Goal: Browse casually

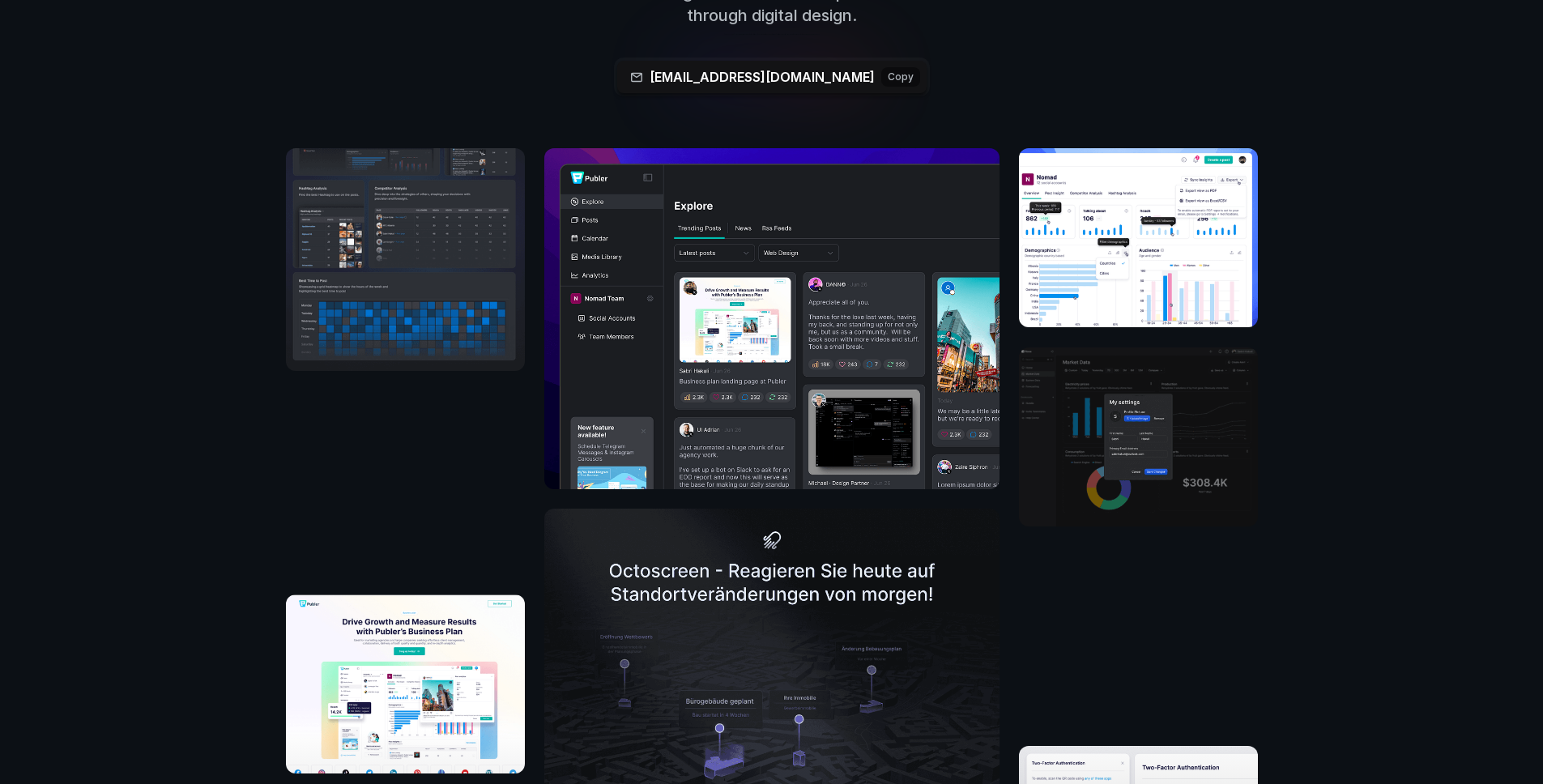
scroll to position [574, 0]
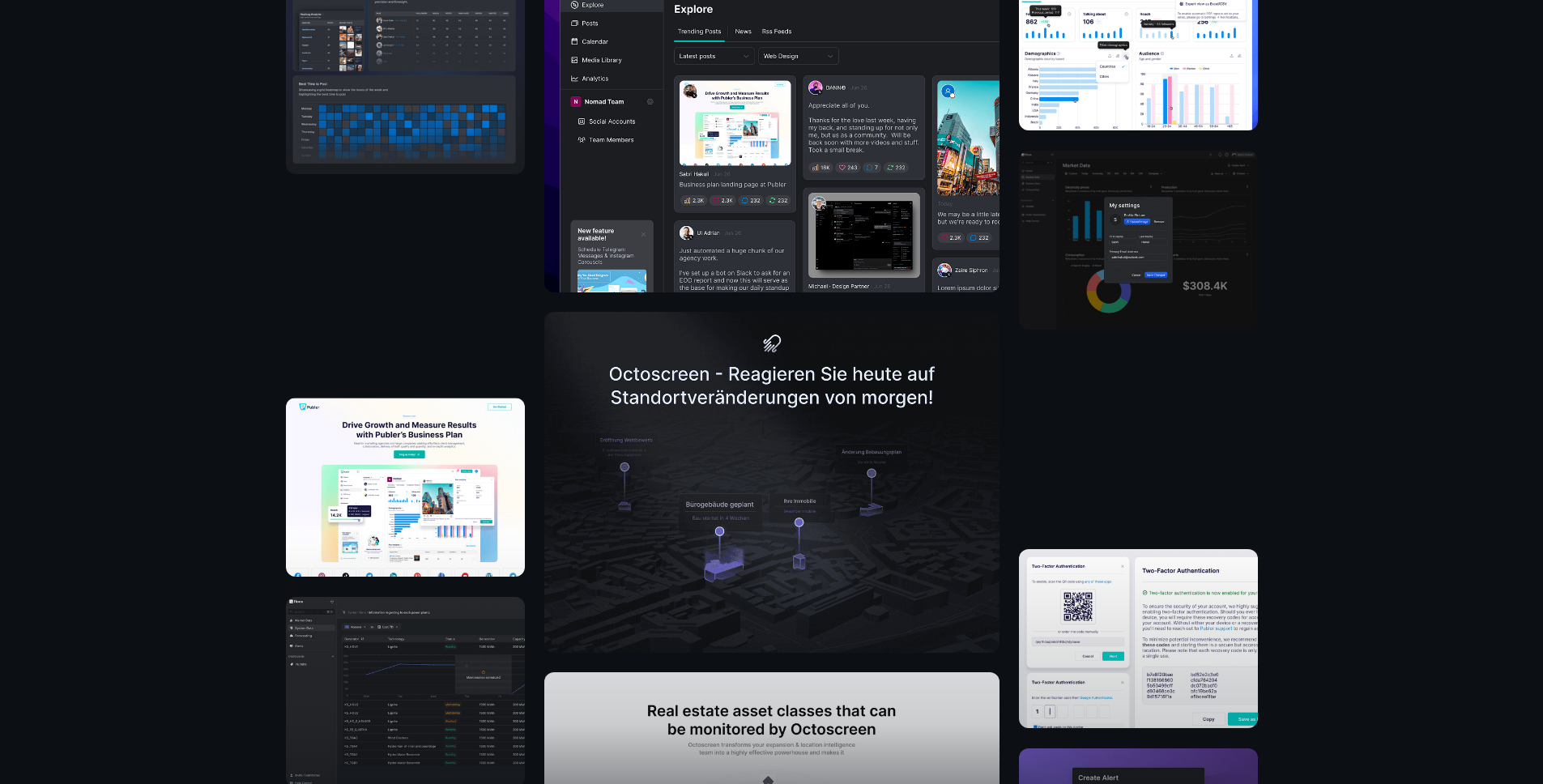
click at [755, 358] on img at bounding box center [772, 482] width 455 height 341
drag, startPoint x: 721, startPoint y: 502, endPoint x: 711, endPoint y: 185, distance: 317.2
click at [722, 502] on img at bounding box center [772, 482] width 455 height 341
click at [347, 170] on img at bounding box center [405, 62] width 239 height 223
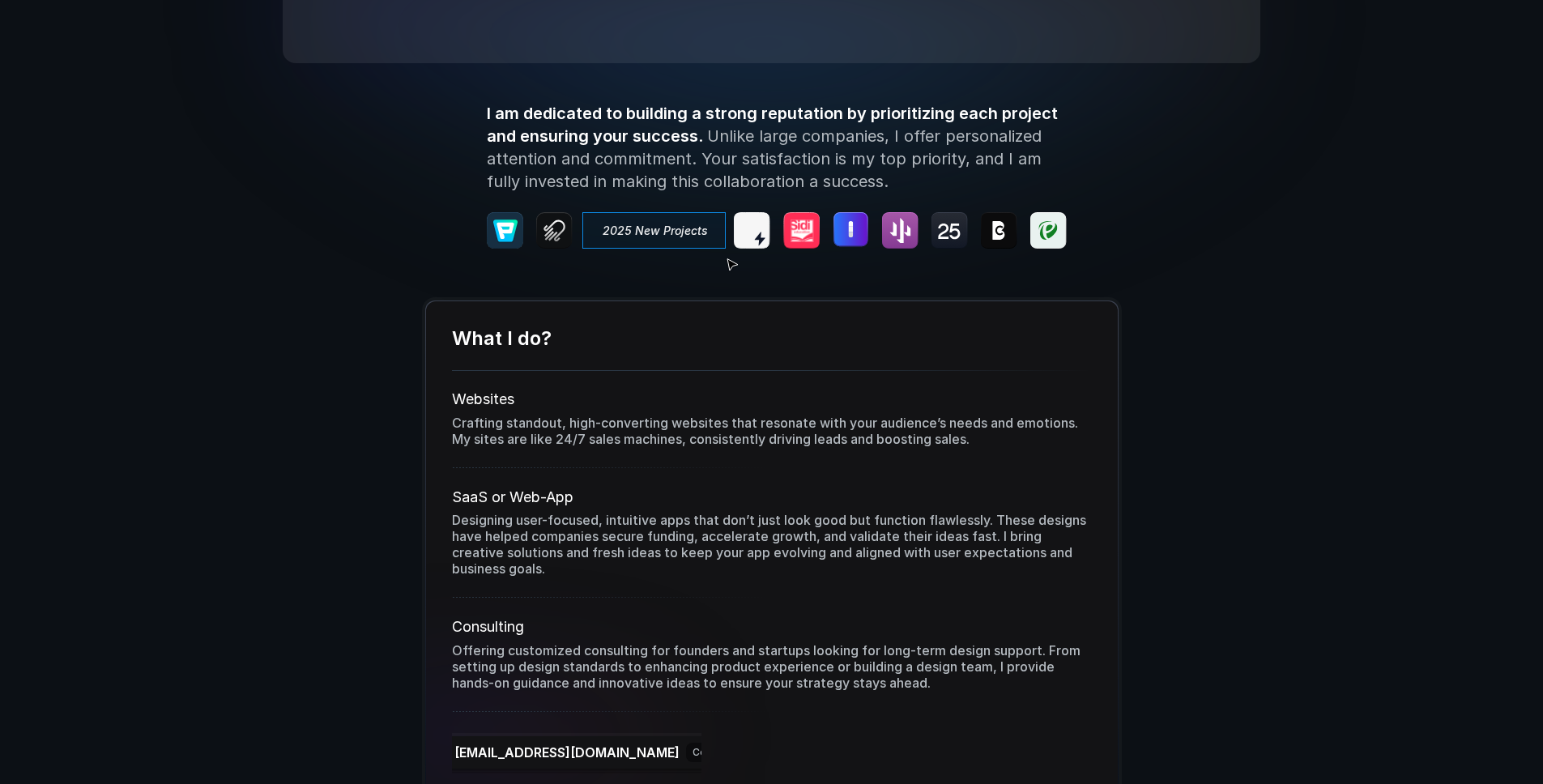
scroll to position [2154, 0]
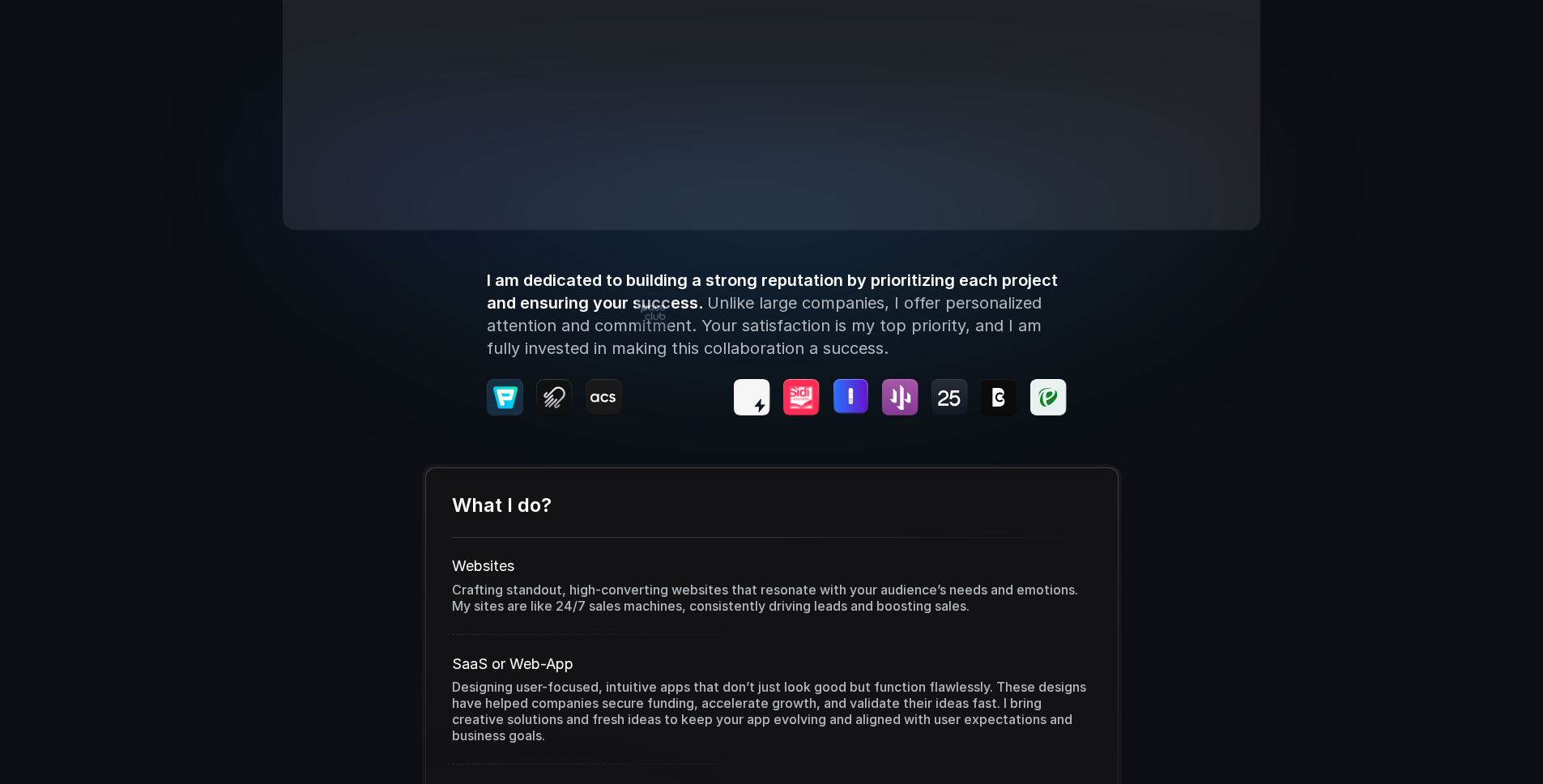
click at [635, 391] on div at bounding box center [654, 397] width 143 height 37
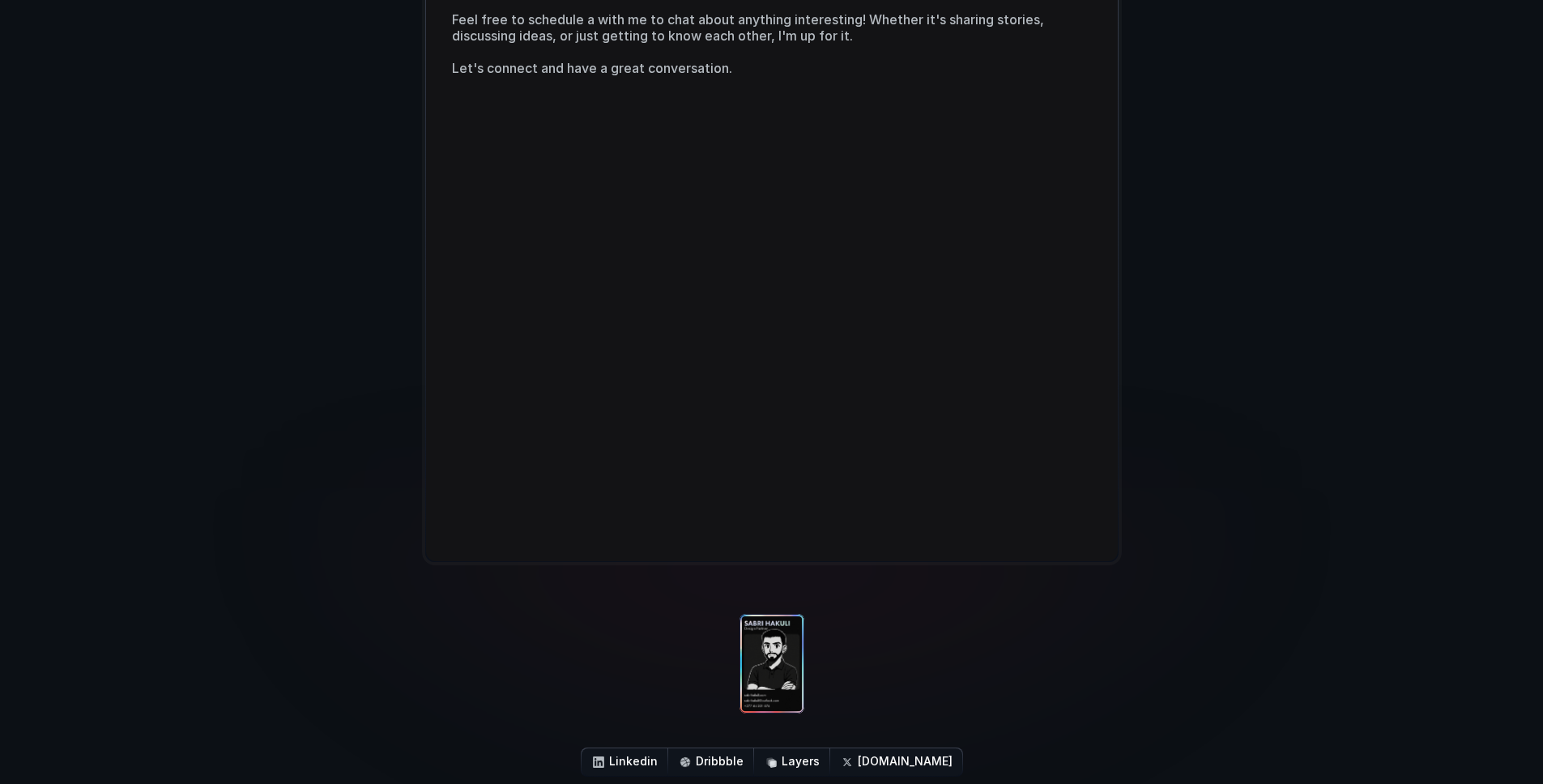
scroll to position [3256, 0]
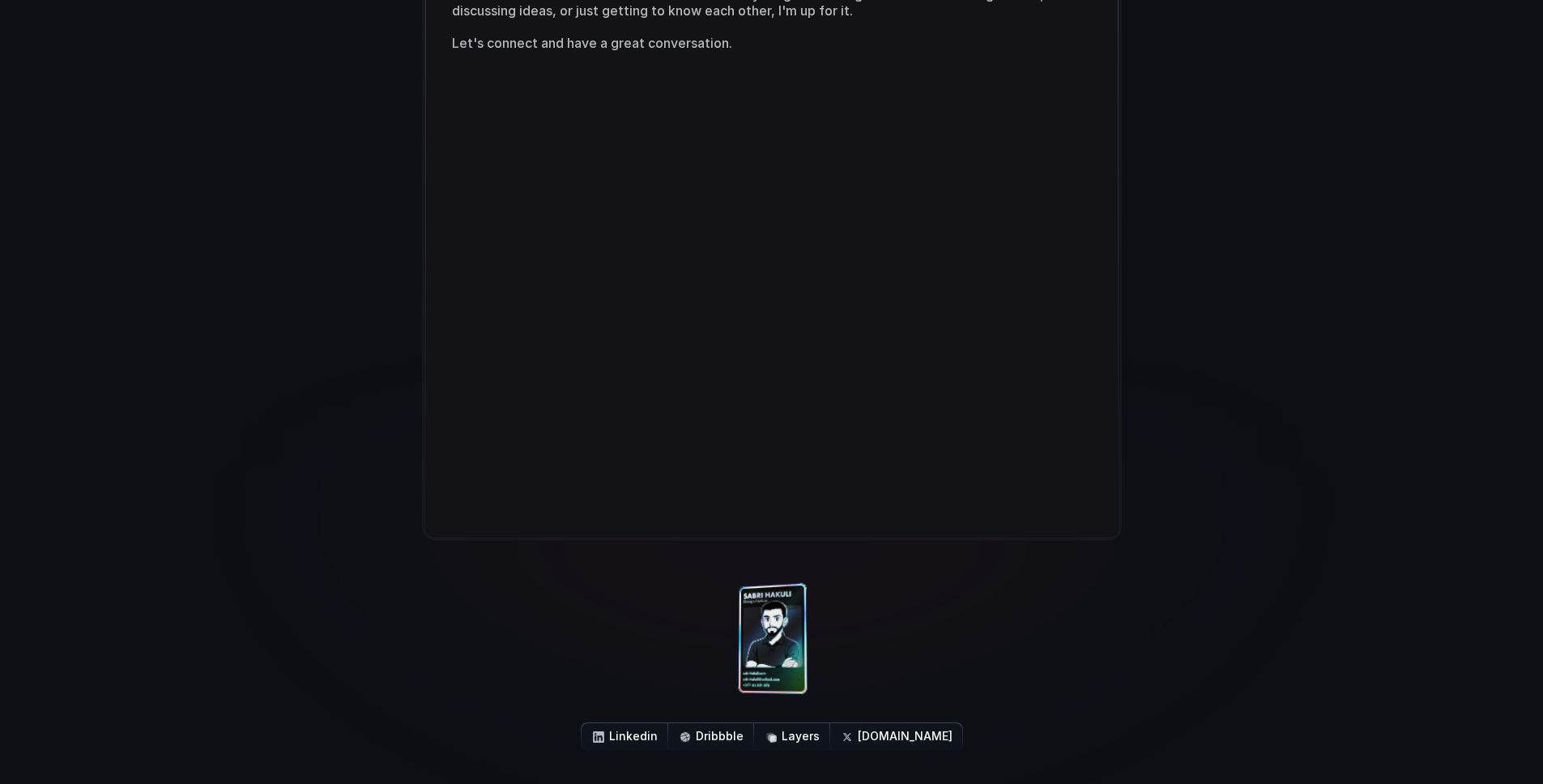
click at [755, 619] on div "Linkedin Dribbble Layers [DOMAIN_NAME]" at bounding box center [772, 686] width 329 height 195
click at [755, 638] on div at bounding box center [817, 630] width 88 height 271
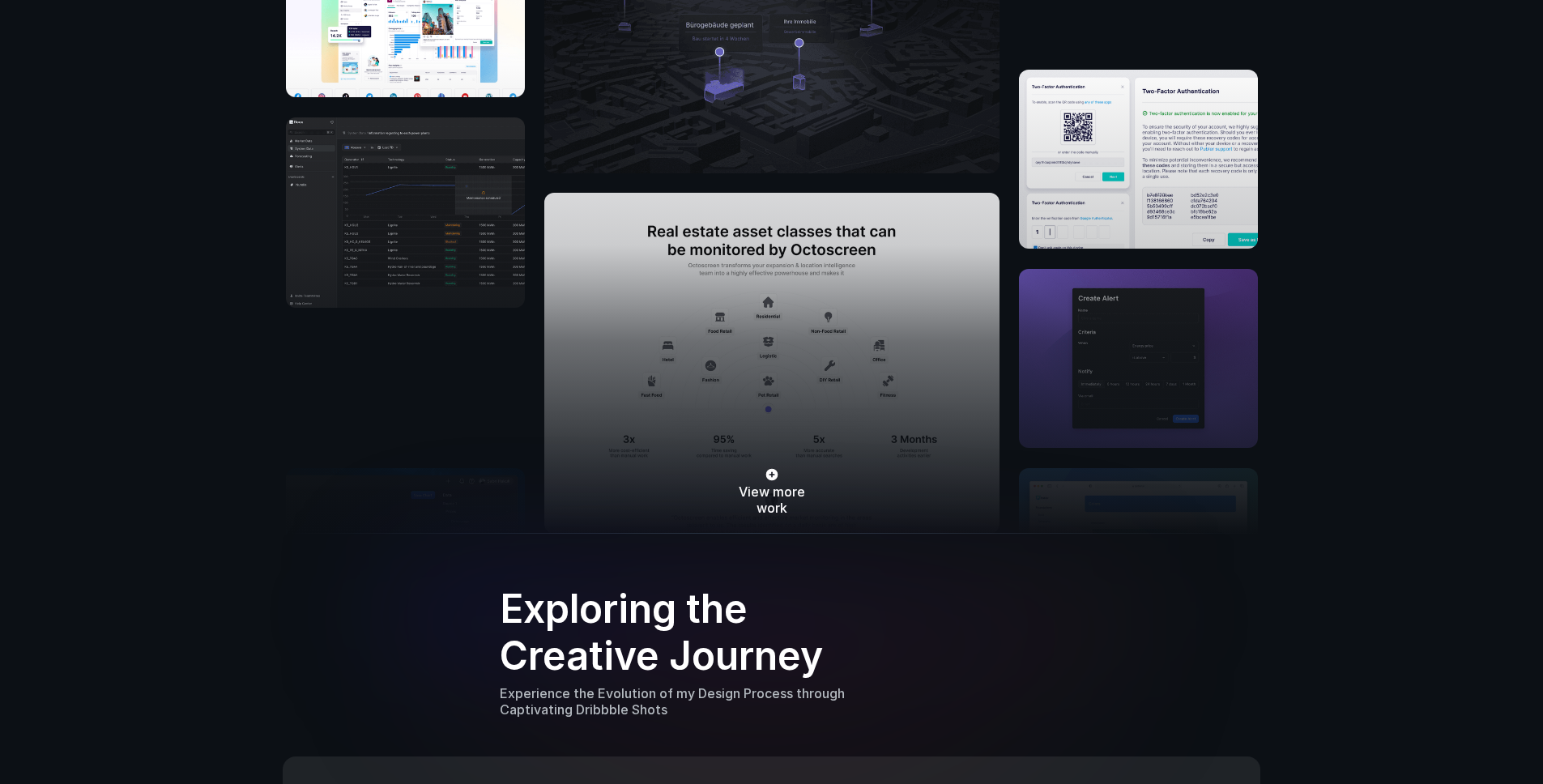
scroll to position [627, 0]
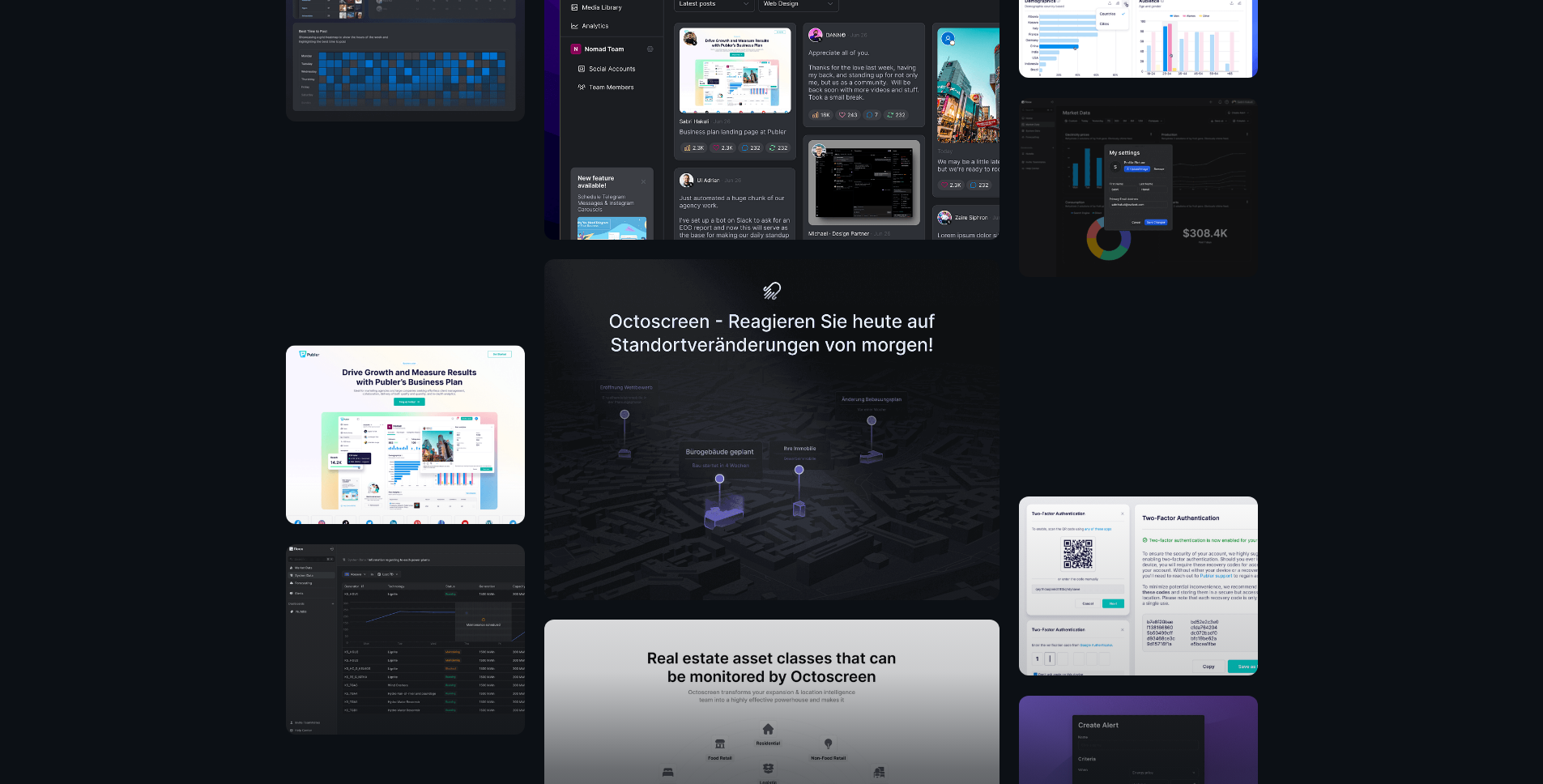
click at [755, 409] on div "View more work" at bounding box center [772, 430] width 1543 height 1062
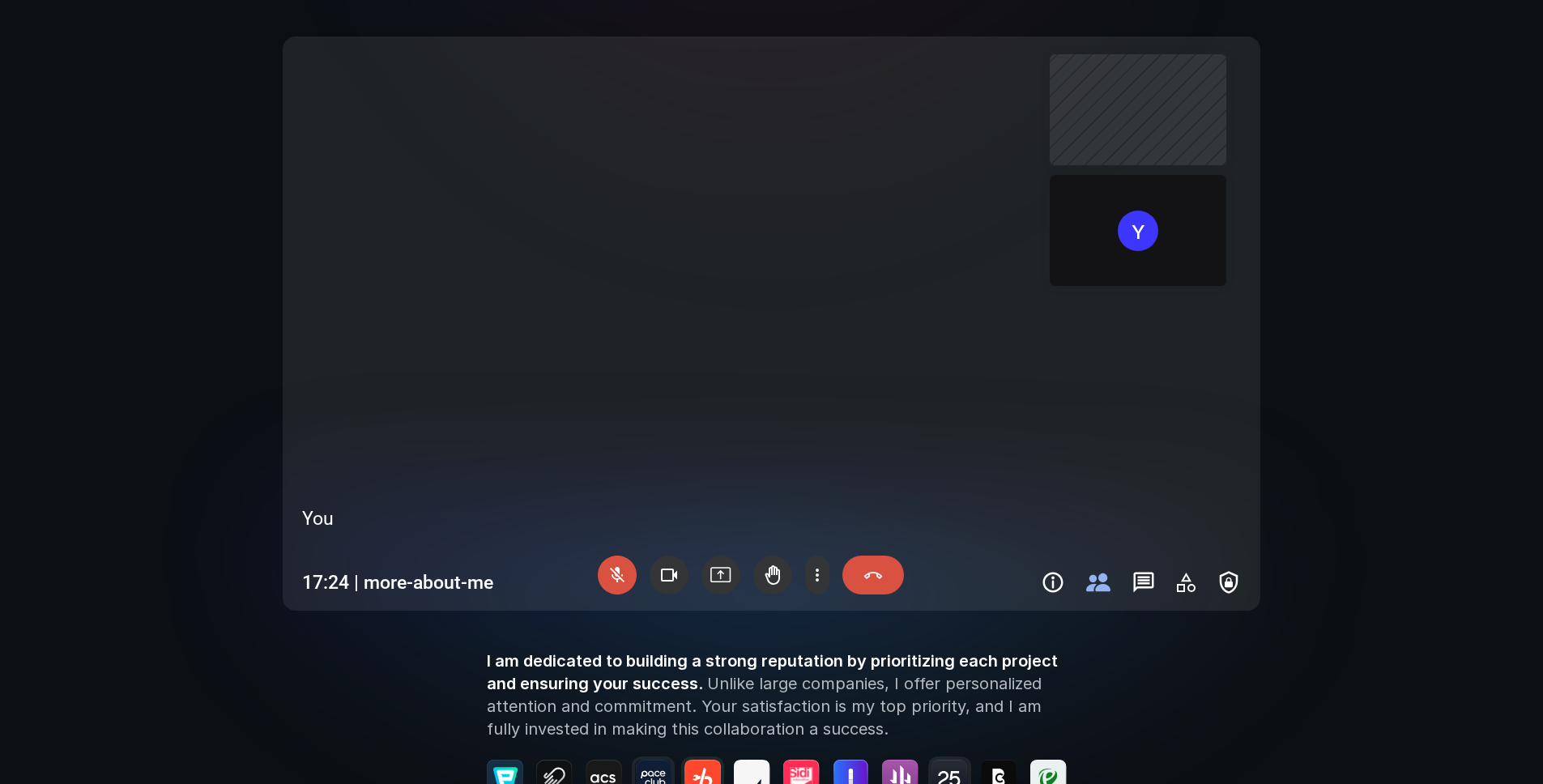
scroll to position [1753, 0]
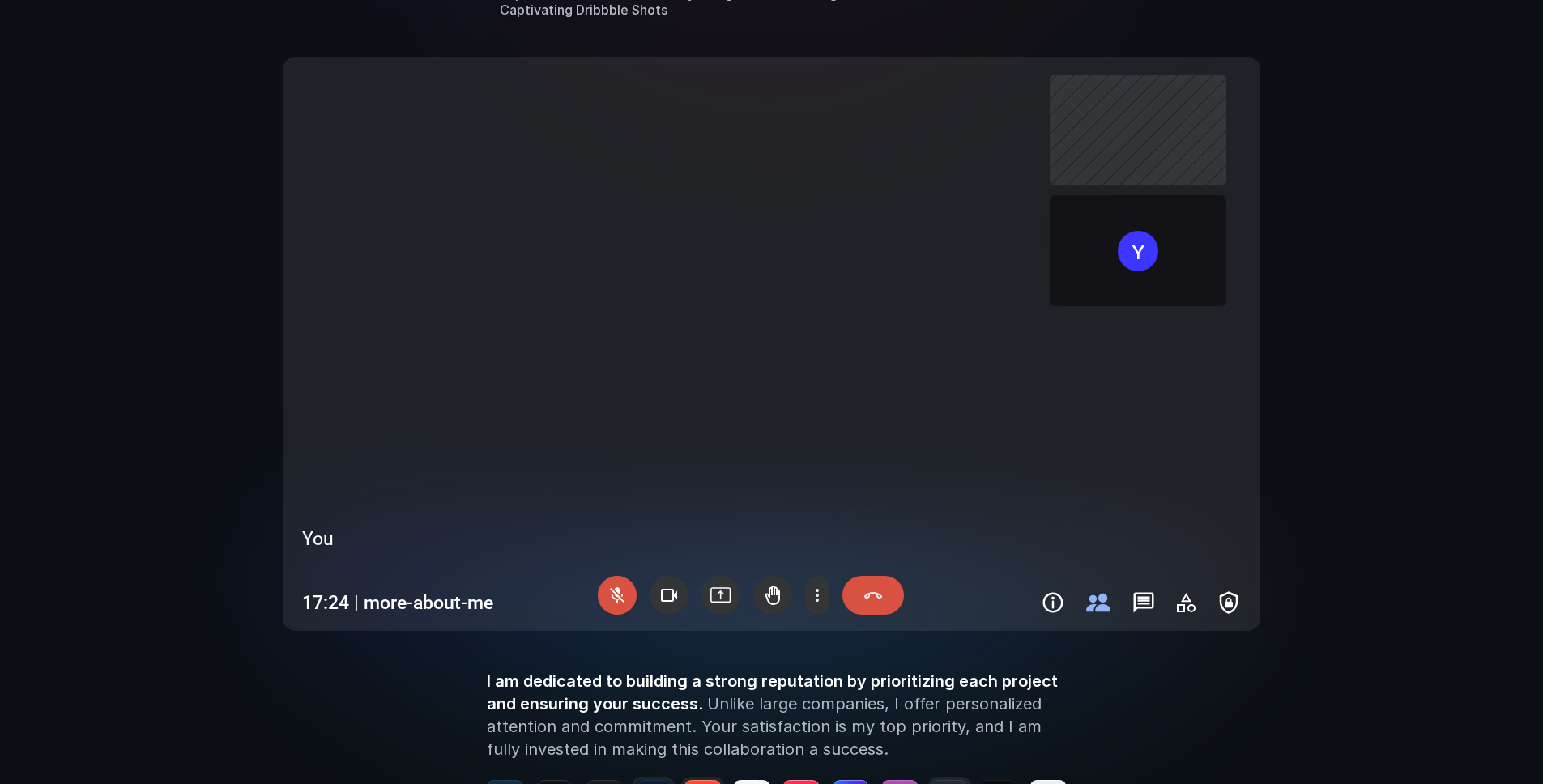
click at [755, 353] on video at bounding box center [772, 344] width 965 height 561
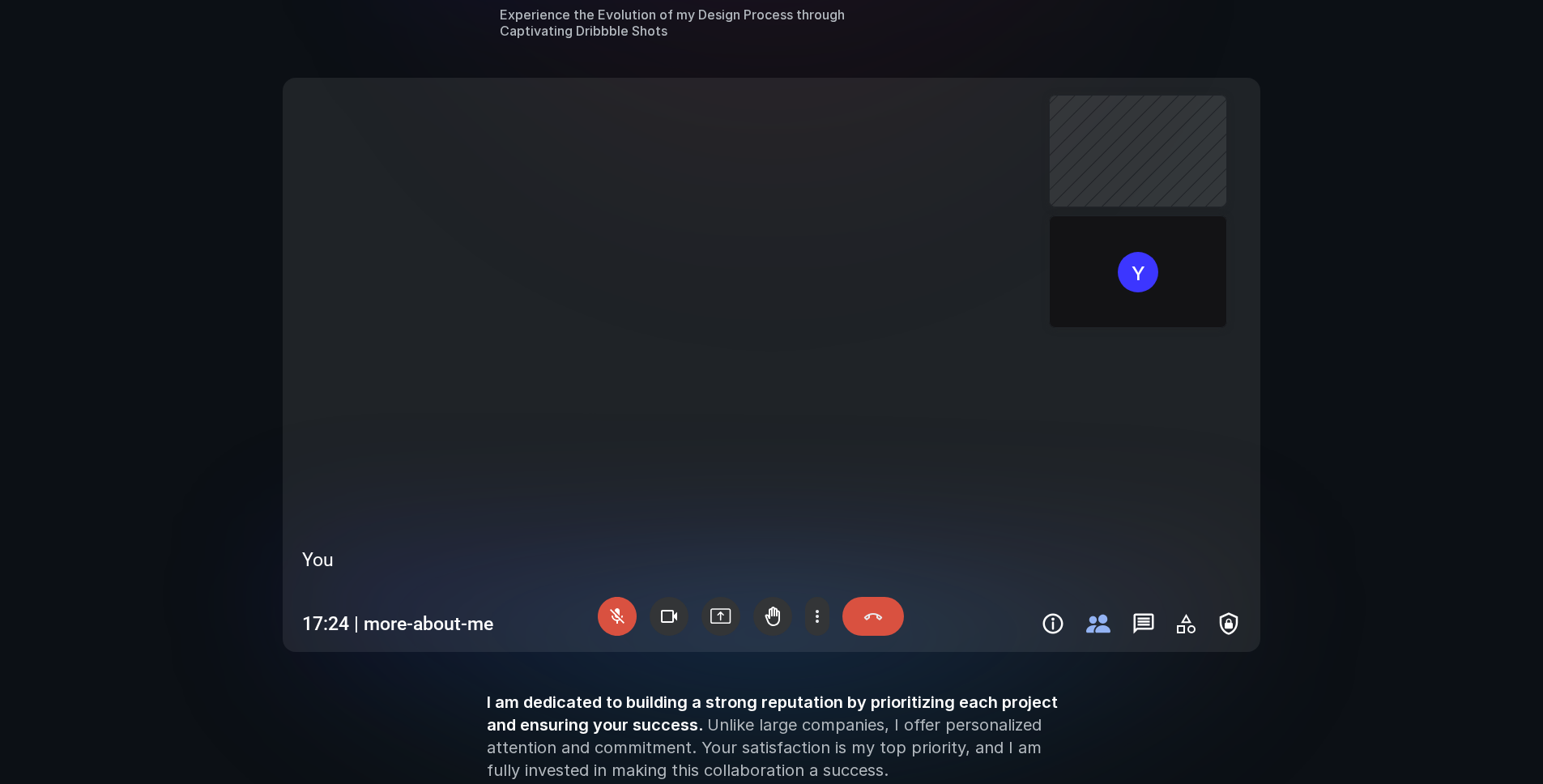
click at [755, 308] on video at bounding box center [772, 365] width 965 height 561
click at [612, 609] on div at bounding box center [617, 616] width 39 height 39
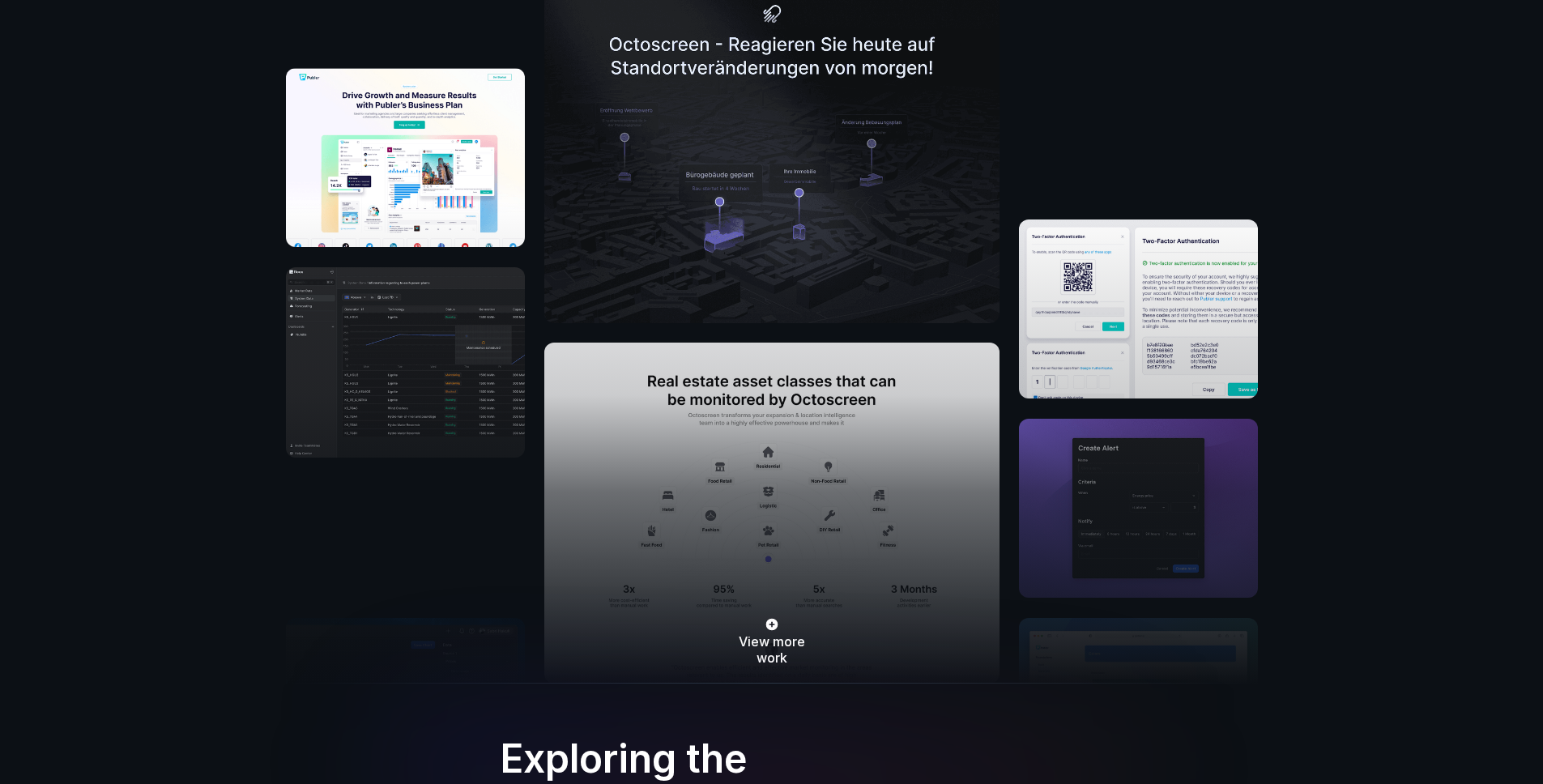
scroll to position [924, 0]
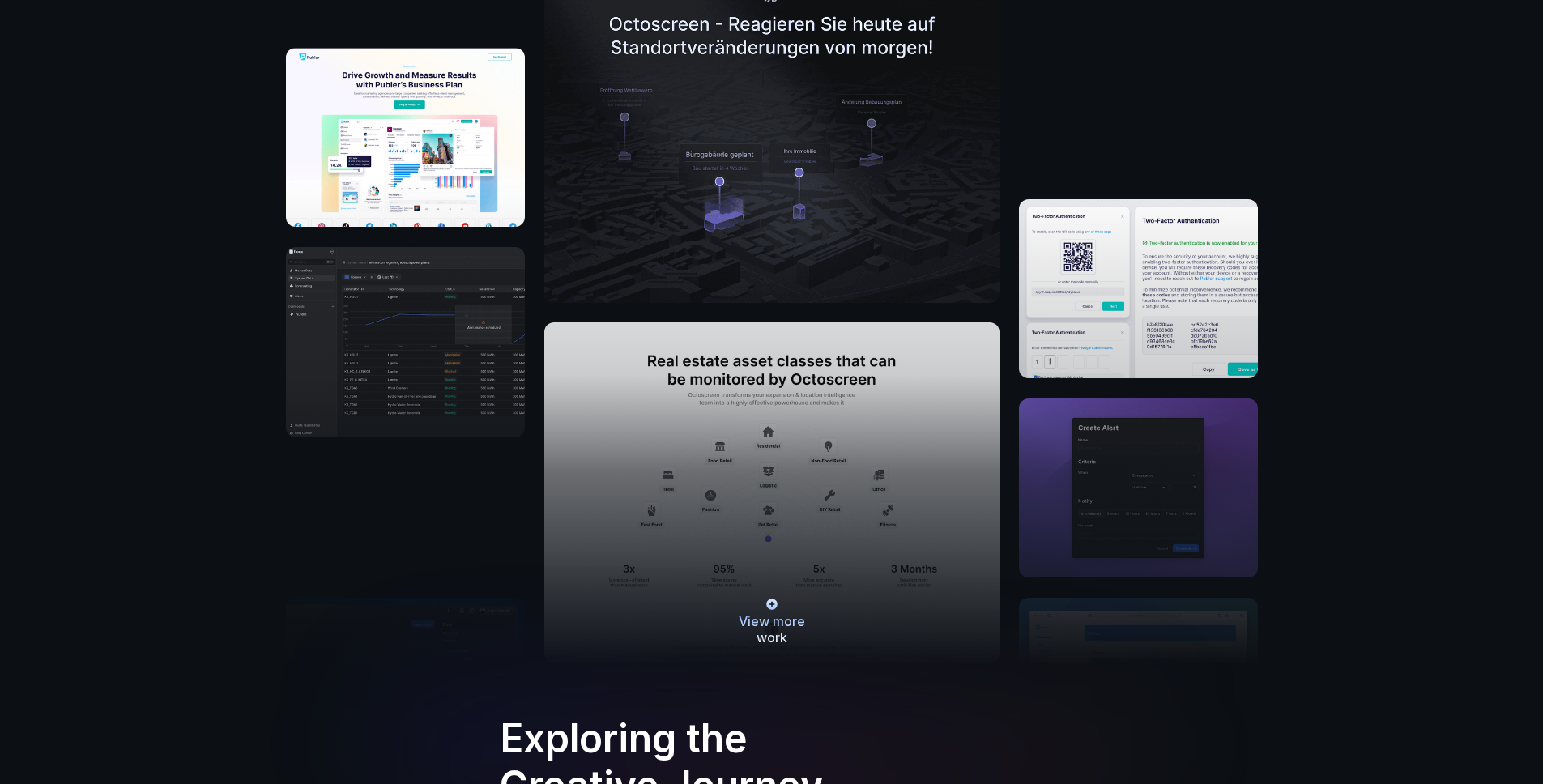
click at [755, 613] on span "View more work" at bounding box center [772, 630] width 101 height 33
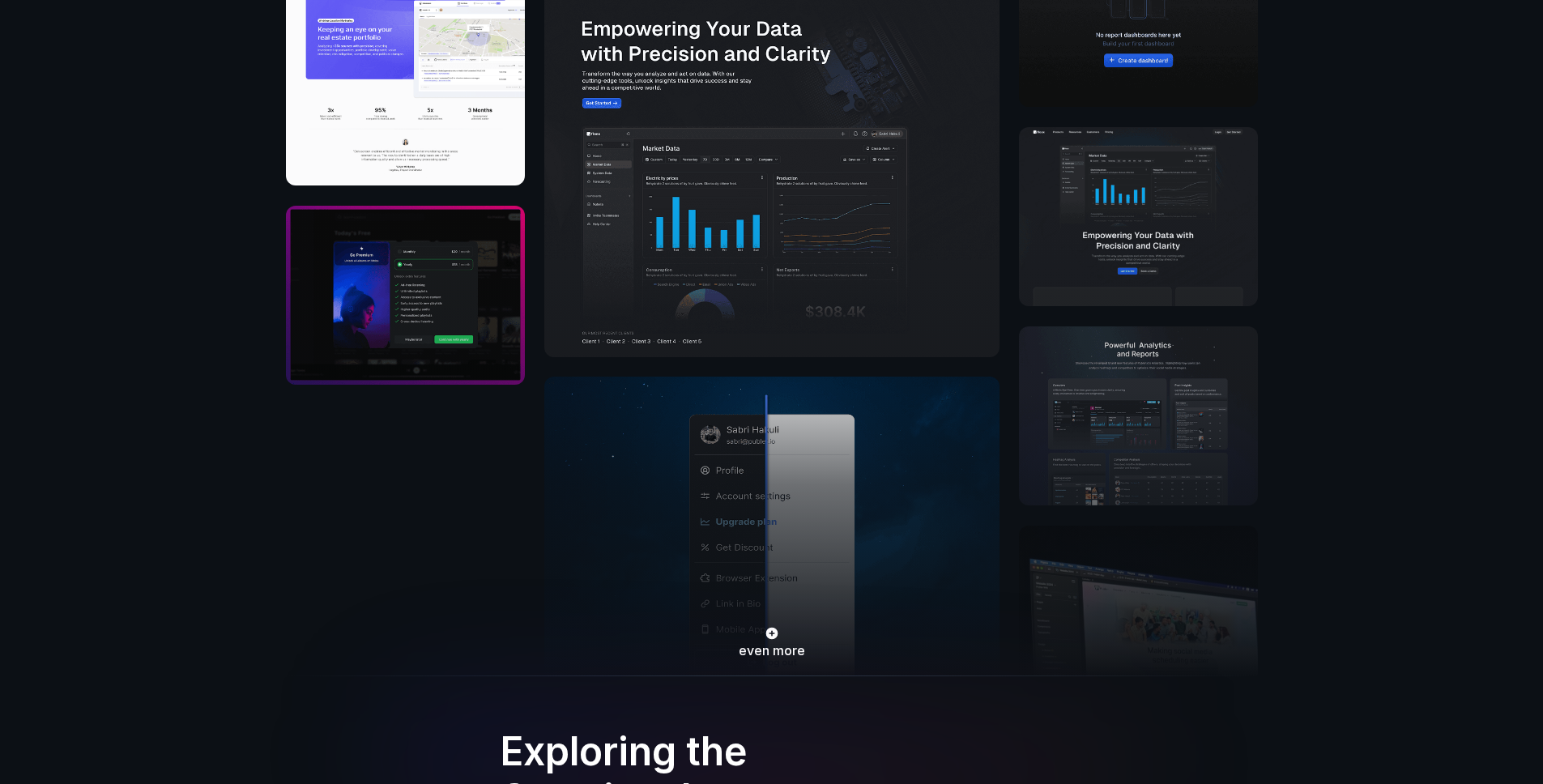
scroll to position [2048, 0]
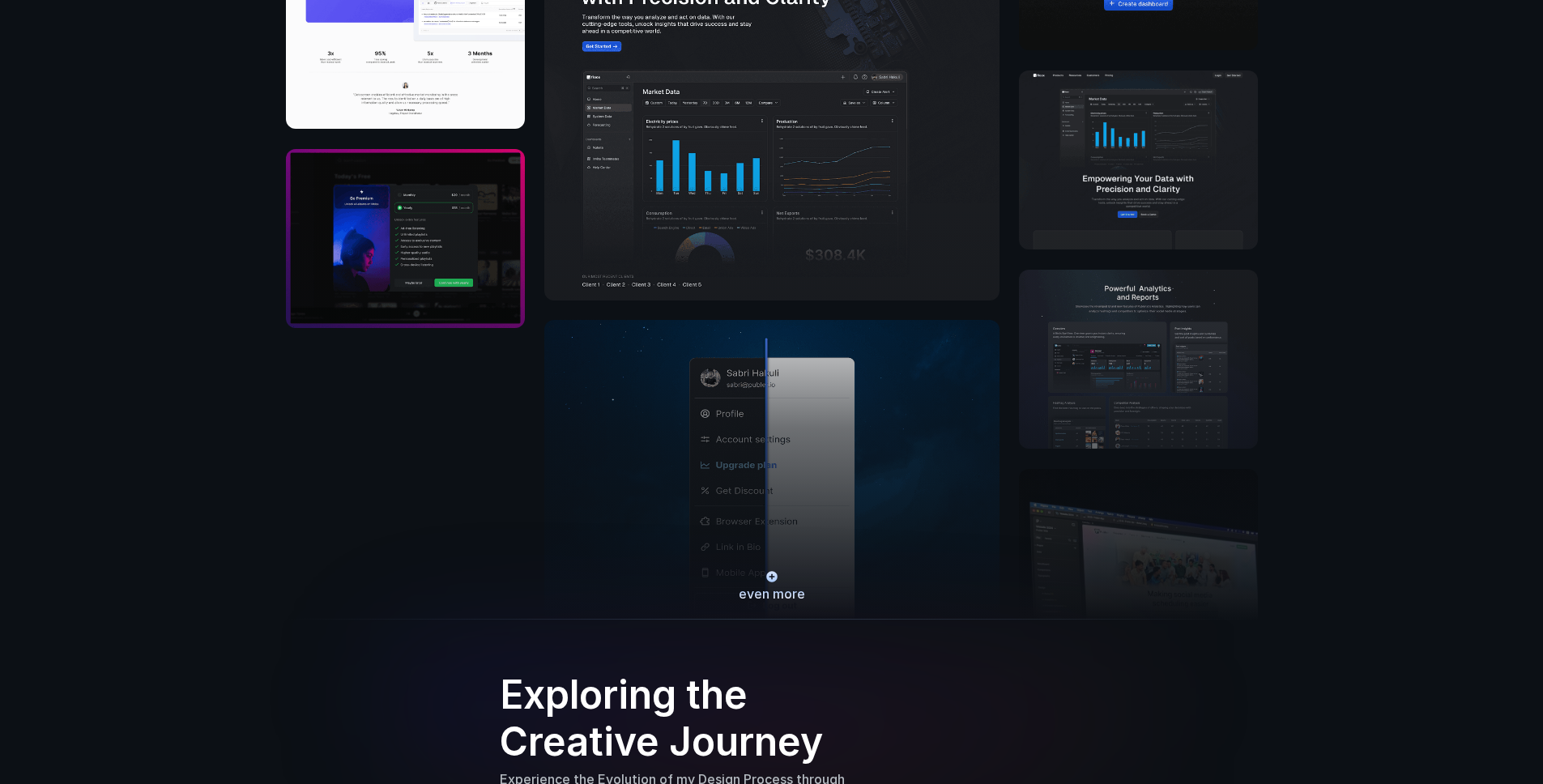
click at [755, 583] on div at bounding box center [772, 577] width 15 height 15
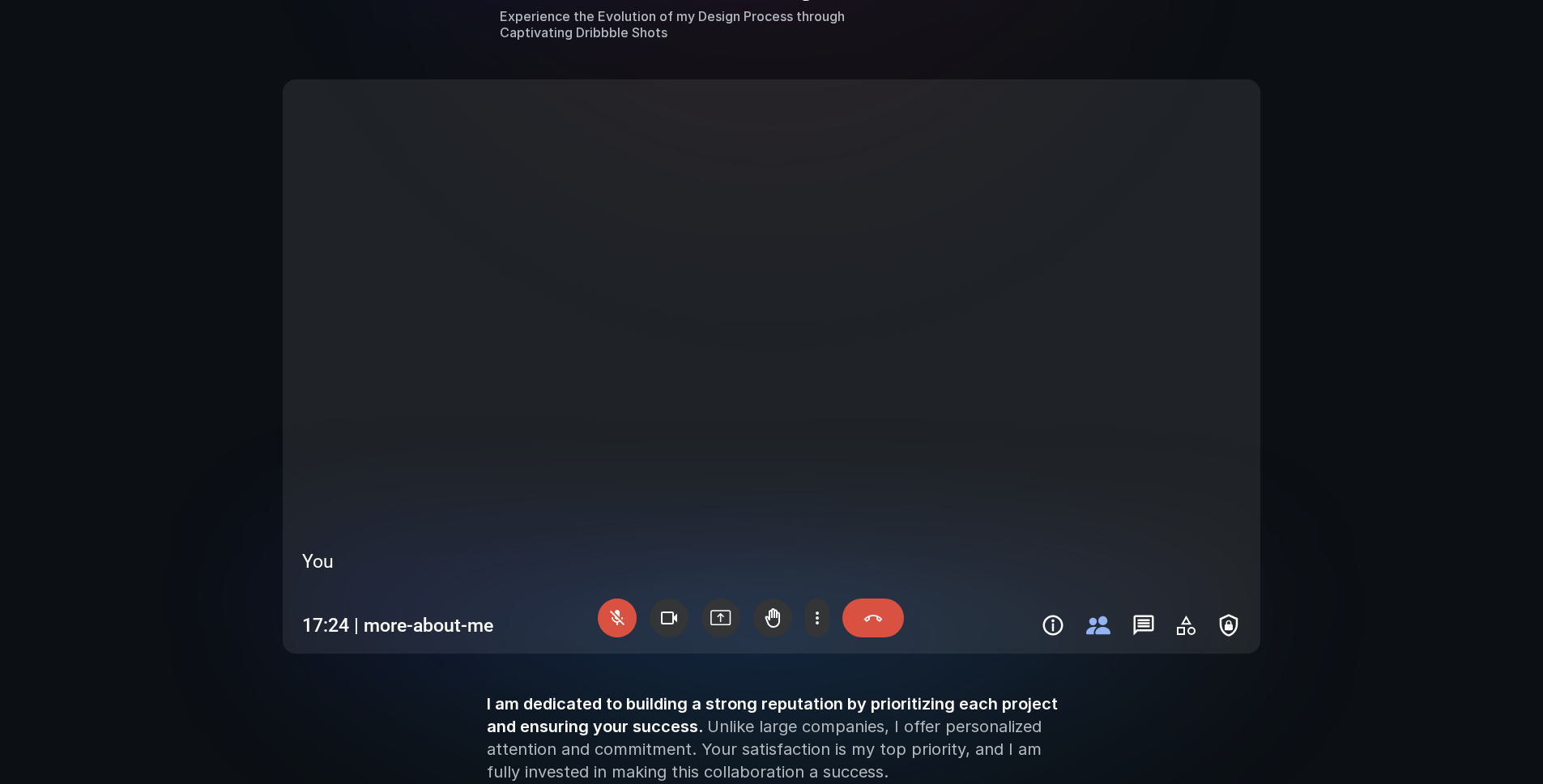
scroll to position [2728, 0]
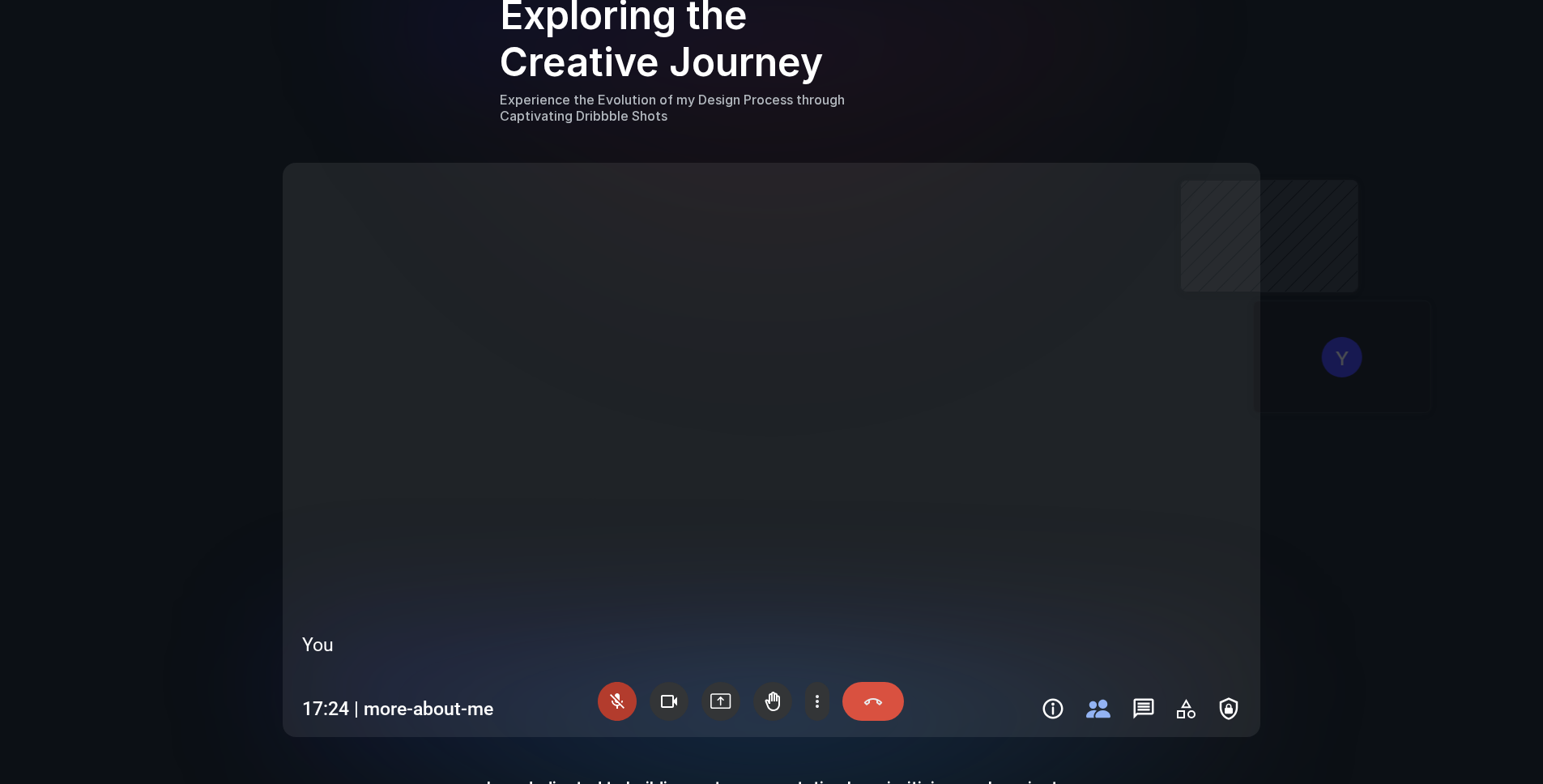
click at [617, 692] on div at bounding box center [617, 701] width 39 height 39
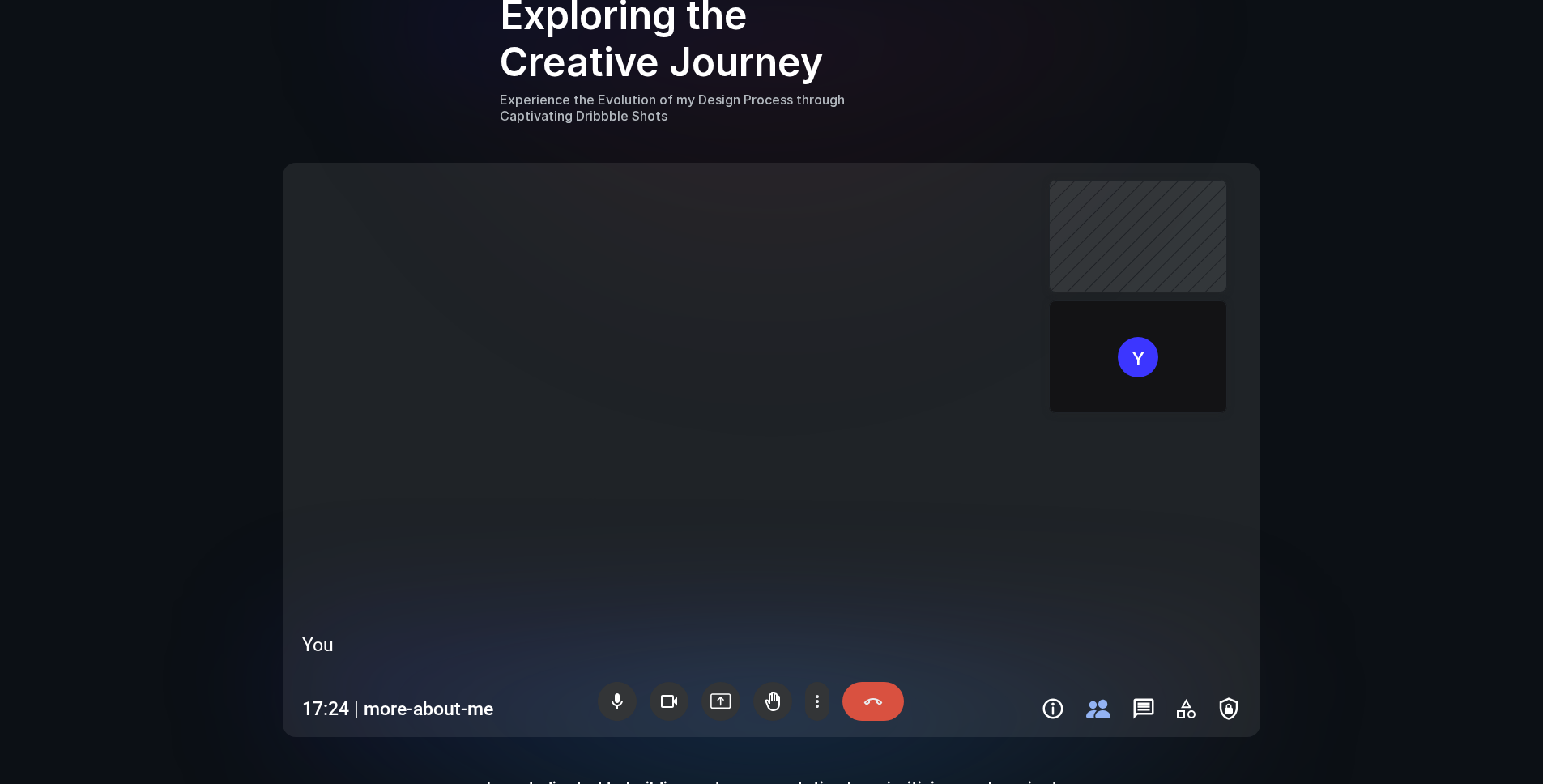
drag, startPoint x: 1106, startPoint y: 713, endPoint x: 1161, endPoint y: 709, distance: 55.1
click at [755, 713] on div at bounding box center [1141, 709] width 200 height 24
click at [755, 703] on div at bounding box center [872, 701] width 61 height 39
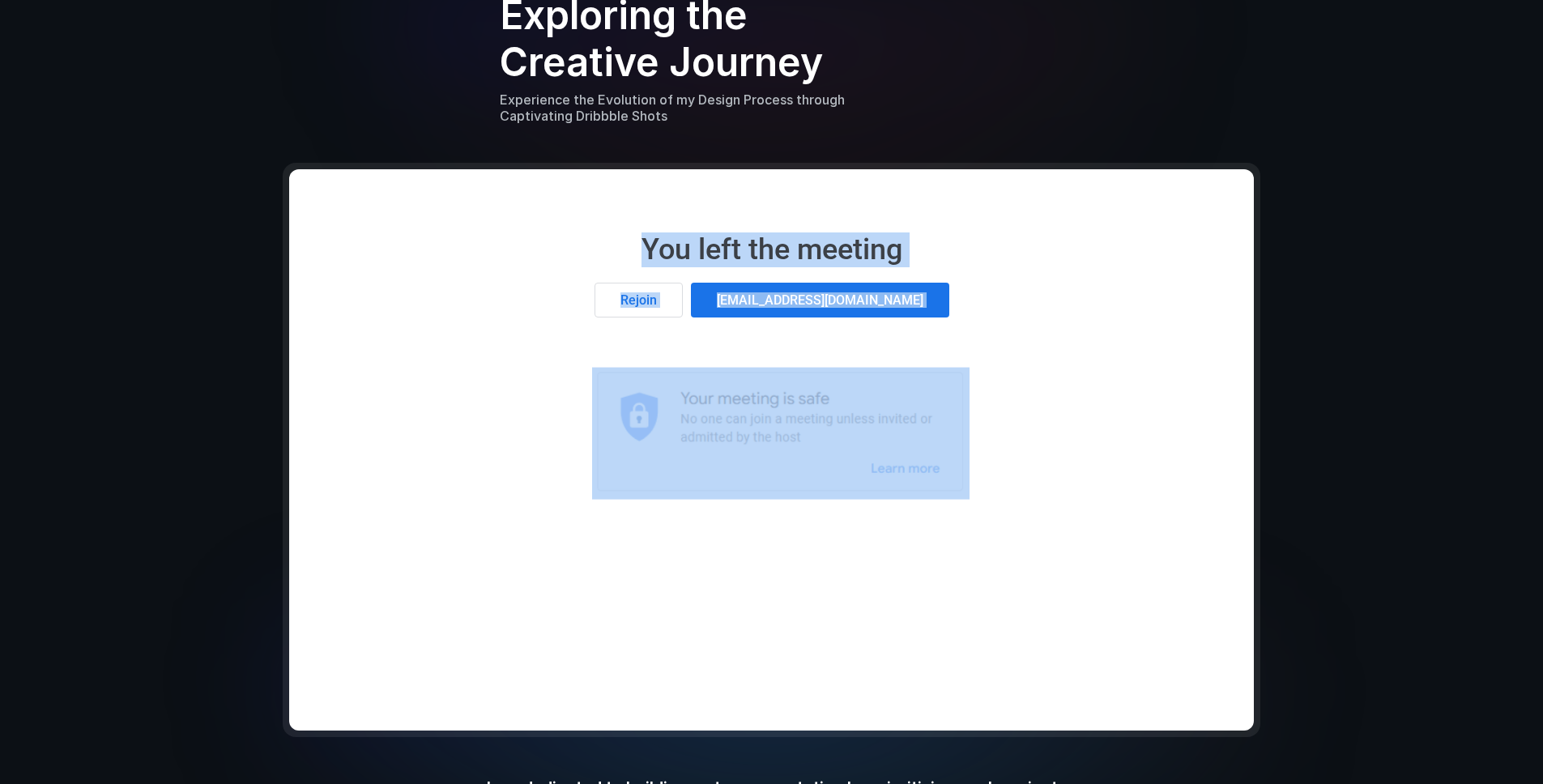
drag, startPoint x: 658, startPoint y: 352, endPoint x: 938, endPoint y: 452, distance: 297.3
click at [755, 452] on div "You left the meeting [EMAIL_ADDRESS][DOMAIN_NAME] Rejoin" at bounding box center [772, 450] width 965 height 561
click at [755, 433] on img at bounding box center [782, 433] width 378 height 132
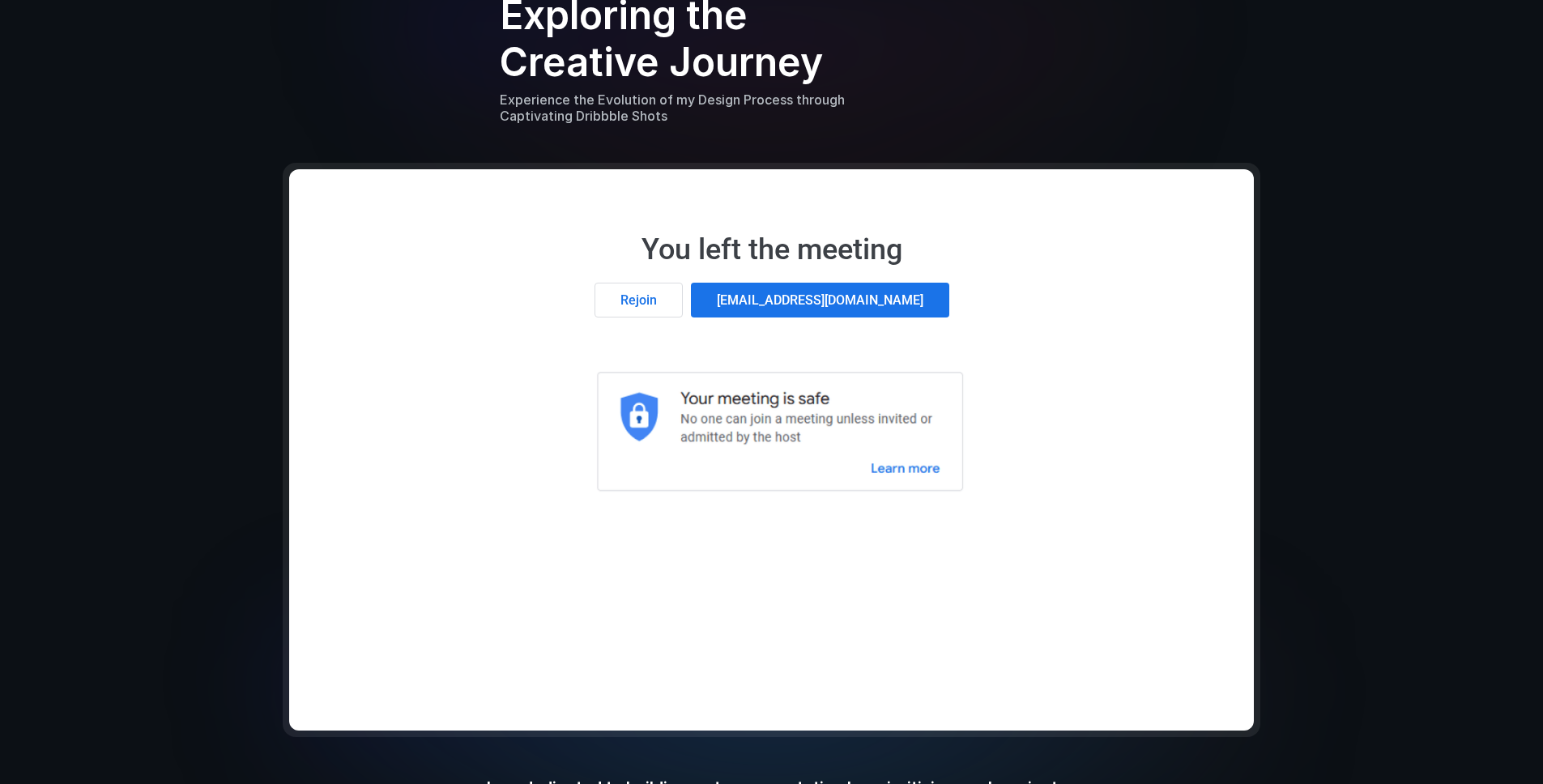
click at [557, 345] on div "You left the meeting [EMAIL_ADDRESS][DOMAIN_NAME] Rejoin" at bounding box center [772, 450] width 965 height 561
click at [672, 283] on div "Rejoin" at bounding box center [638, 300] width 88 height 35
